Goal: Information Seeking & Learning: Understand process/instructions

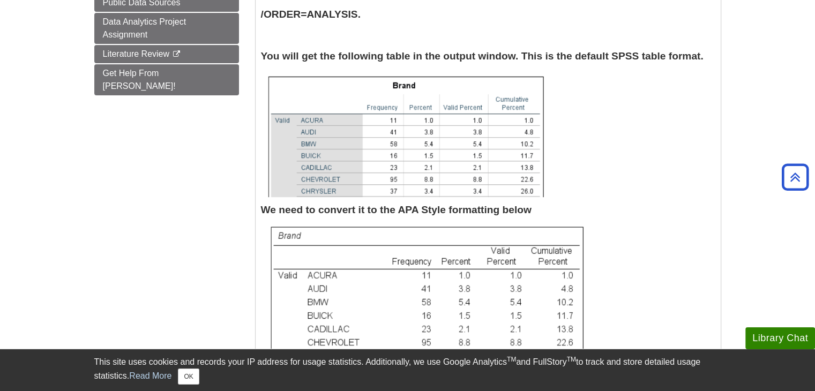
scroll to position [362, 0]
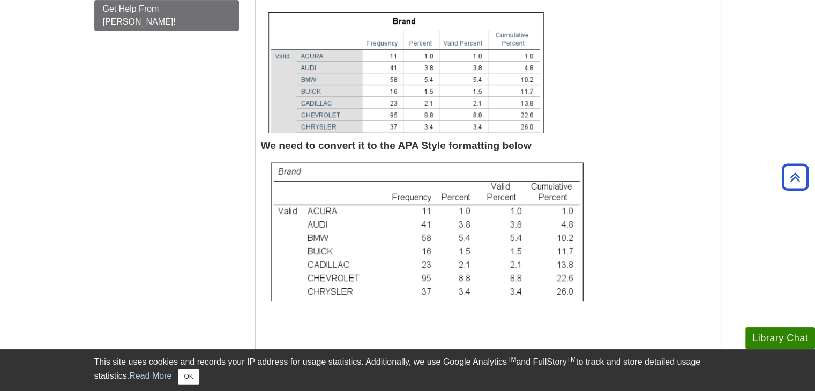
click at [261, 150] on b "We need to convert it to the APA Style formatting below" at bounding box center [396, 145] width 270 height 11
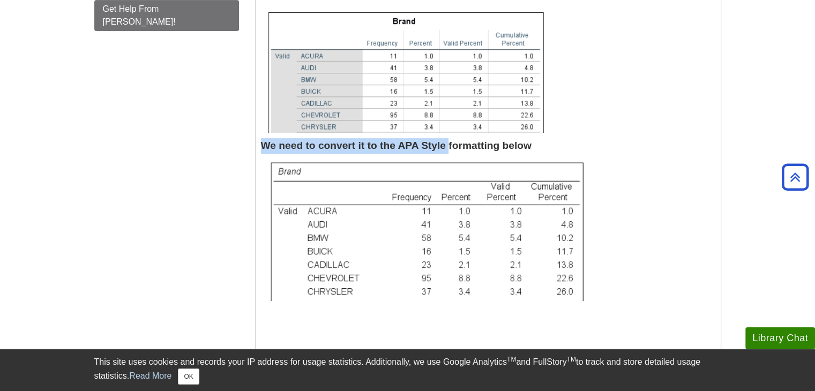
drag, startPoint x: 261, startPoint y: 150, endPoint x: 443, endPoint y: 148, distance: 182.6
click at [443, 148] on b "We need to convert it to the APA Style formatting below" at bounding box center [396, 145] width 270 height 11
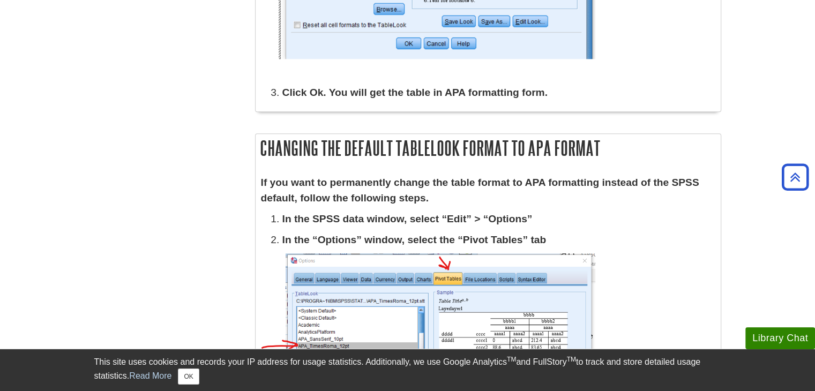
scroll to position [1094, 0]
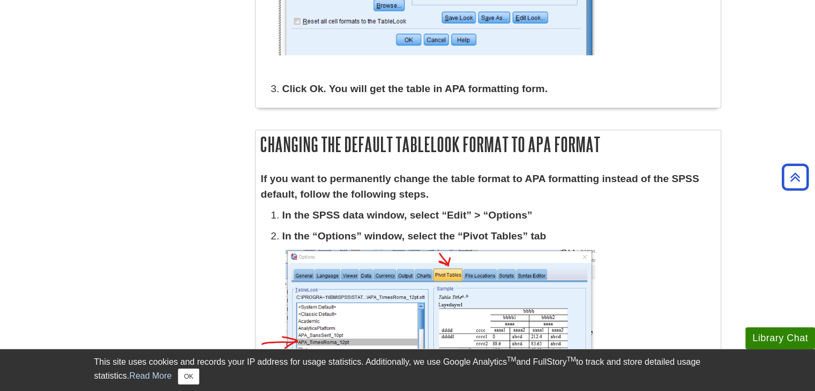
click at [282, 146] on h2 "Changing the default Tablelook format to APA format" at bounding box center [487, 144] width 465 height 28
drag, startPoint x: 282, startPoint y: 146, endPoint x: 599, endPoint y: 140, distance: 317.1
click at [599, 140] on h2 "Changing the default Tablelook format to APA format" at bounding box center [487, 144] width 465 height 28
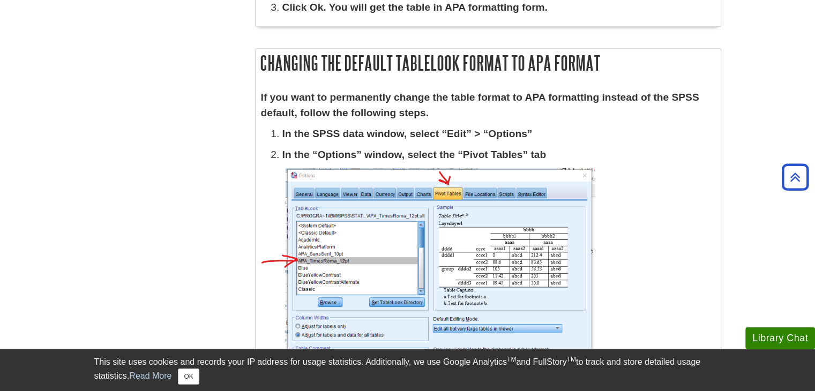
scroll to position [1177, 0]
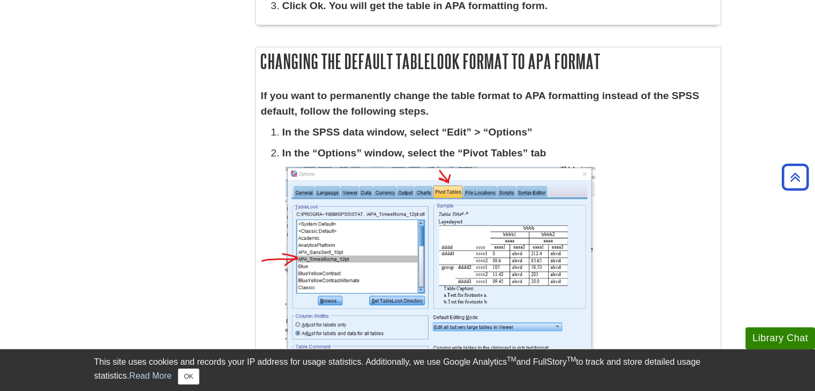
click at [599, 140] on p "In the SPSS data window, select “Edit” > “Options”" at bounding box center [498, 133] width 433 height 16
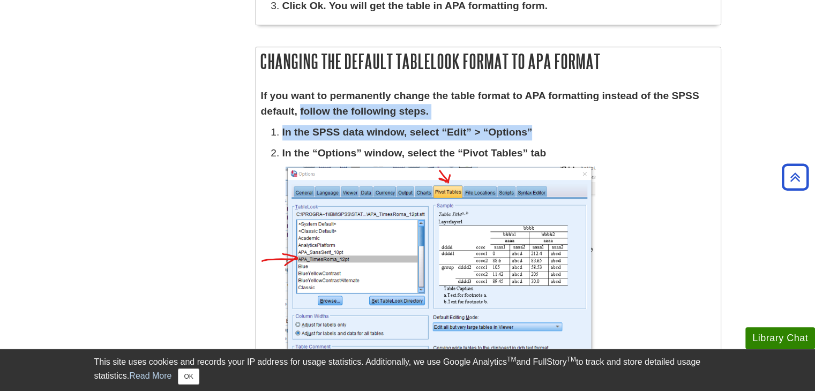
drag, startPoint x: 599, startPoint y: 140, endPoint x: 297, endPoint y: 110, distance: 304.1
click at [297, 110] on div "If you want to permanently change the table format to APA formatting instead of…" at bounding box center [488, 268] width 454 height 360
click at [297, 110] on b "If you want to permanently change the table format to APA formatting instead of…" at bounding box center [480, 103] width 438 height 27
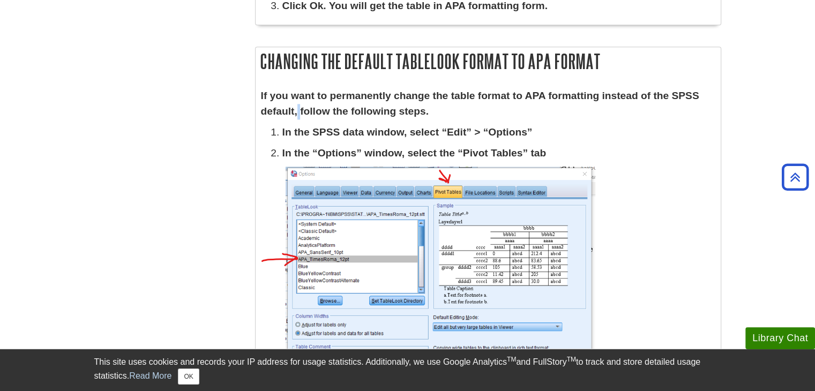
click at [297, 110] on b "If you want to permanently change the table format to APA formatting instead of…" at bounding box center [480, 103] width 438 height 27
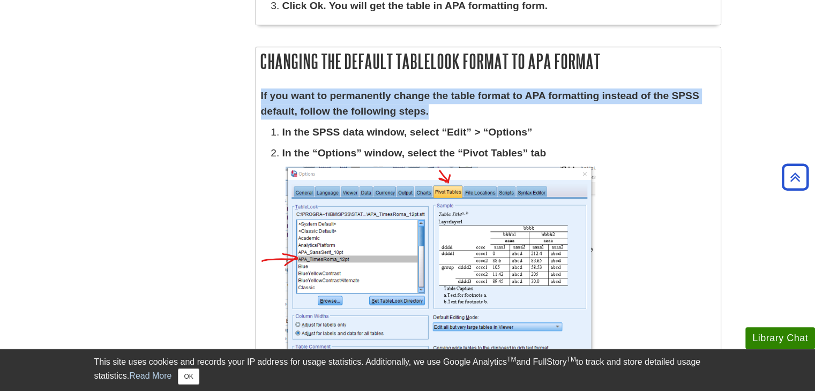
click at [297, 110] on b "If you want to permanently change the table format to APA formatting instead of…" at bounding box center [480, 103] width 438 height 27
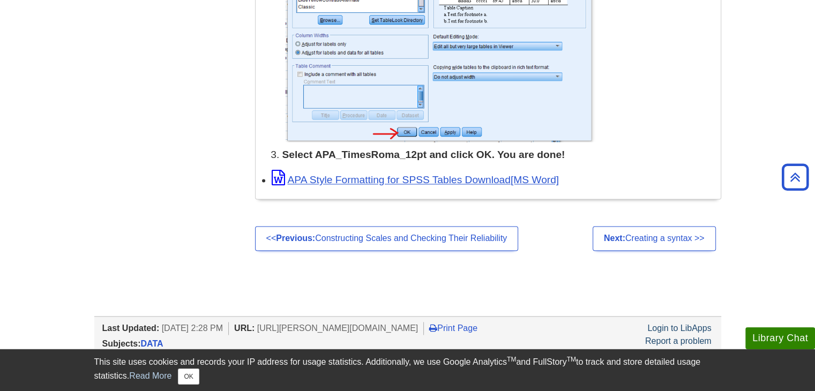
scroll to position [1460, 0]
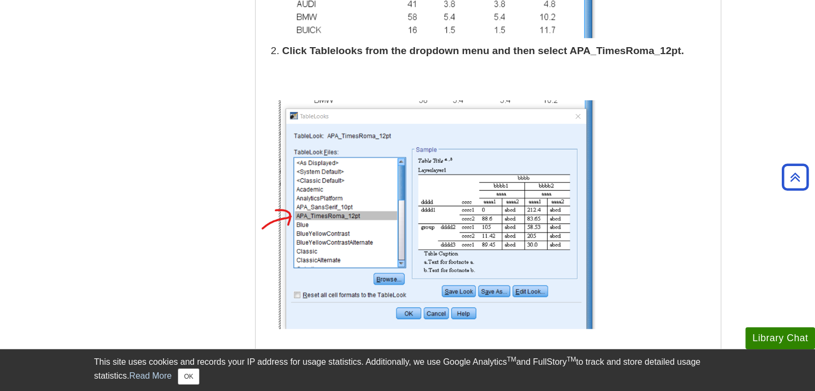
scroll to position [829, 0]
